Goal: Transaction & Acquisition: Subscribe to service/newsletter

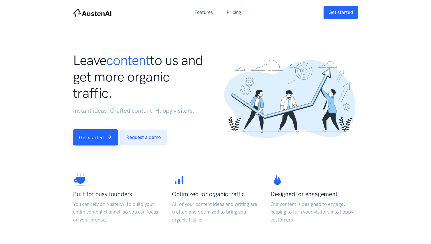
click at [103, 128] on div "Leave content to us and get more organic traffic. Instant ideas. Crafted conten…" at bounding box center [141, 98] width 148 height 93
click at [99, 135] on link "Get started" at bounding box center [95, 137] width 45 height 16
click at [87, 139] on link "Get started" at bounding box center [95, 137] width 45 height 16
click at [91, 137] on link "Get started" at bounding box center [95, 137] width 45 height 16
